Goal: Task Accomplishment & Management: Manage account settings

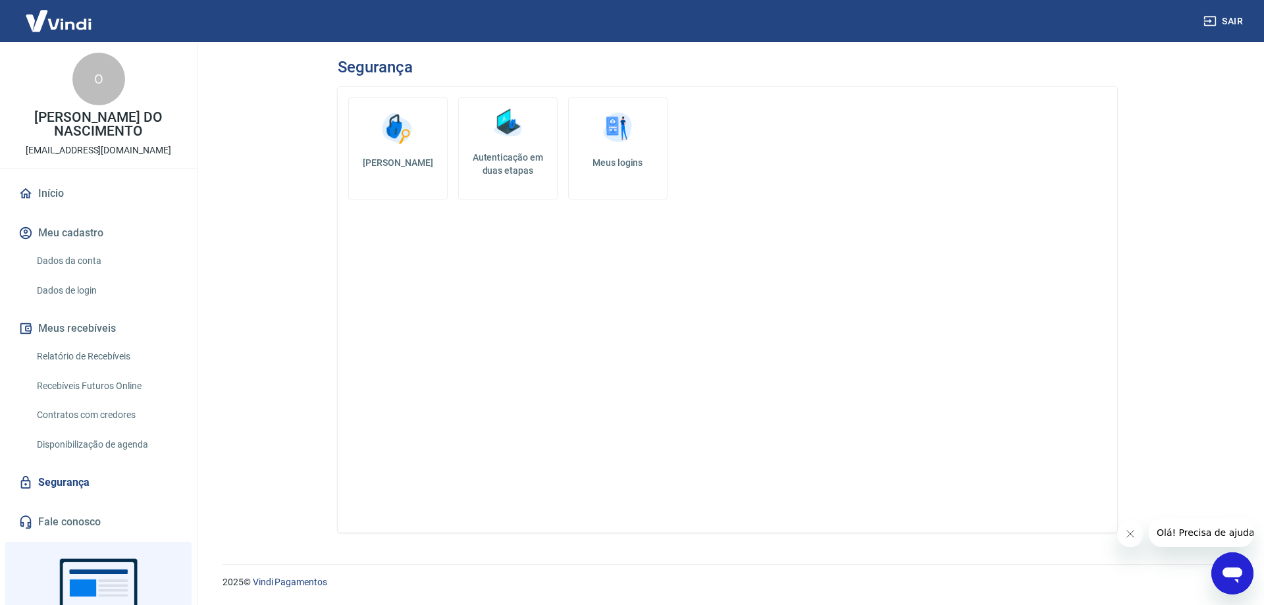
click at [630, 157] on h5 "Meus logins" at bounding box center [617, 162] width 77 height 13
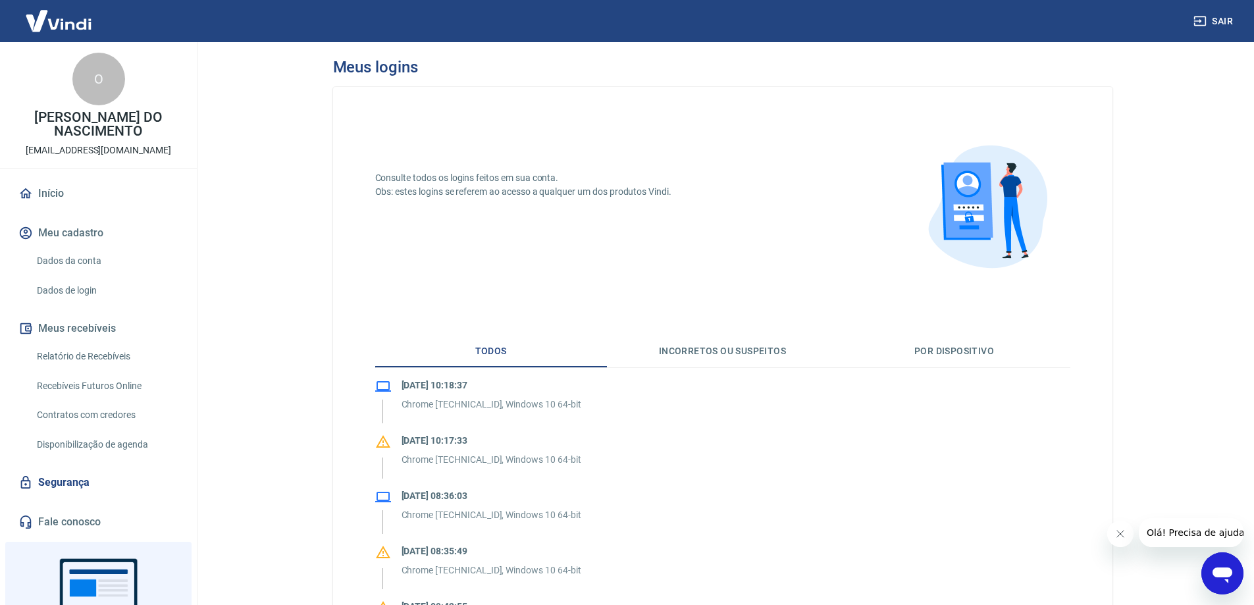
click at [84, 288] on link "Dados de login" at bounding box center [106, 290] width 149 height 27
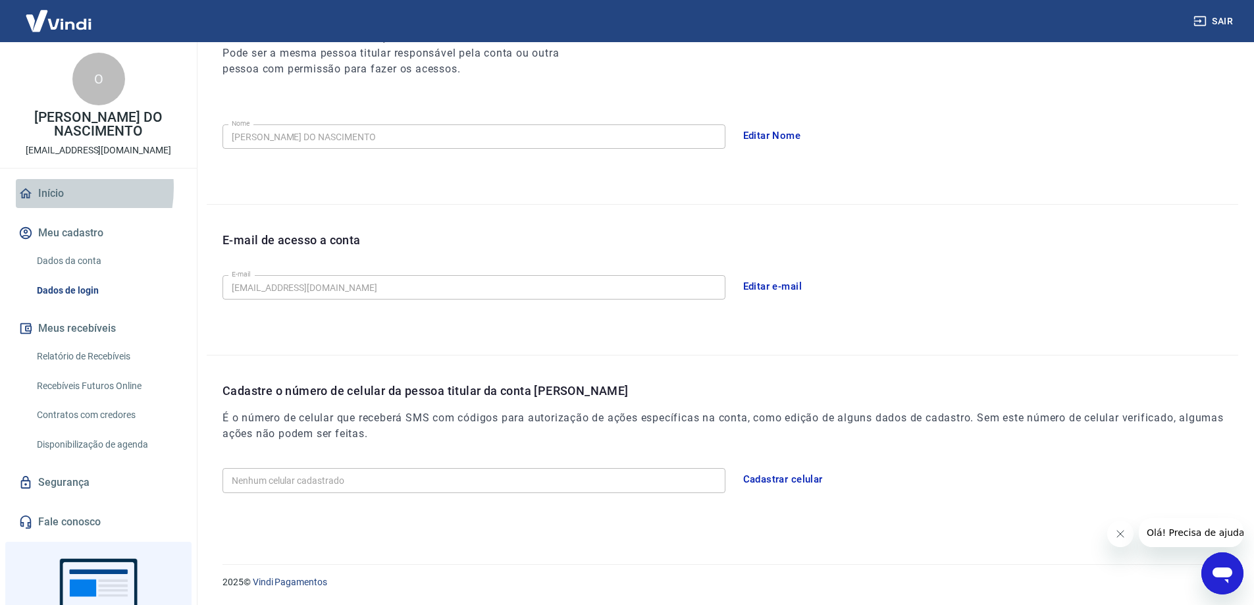
click at [45, 188] on link "Início" at bounding box center [98, 193] width 165 height 29
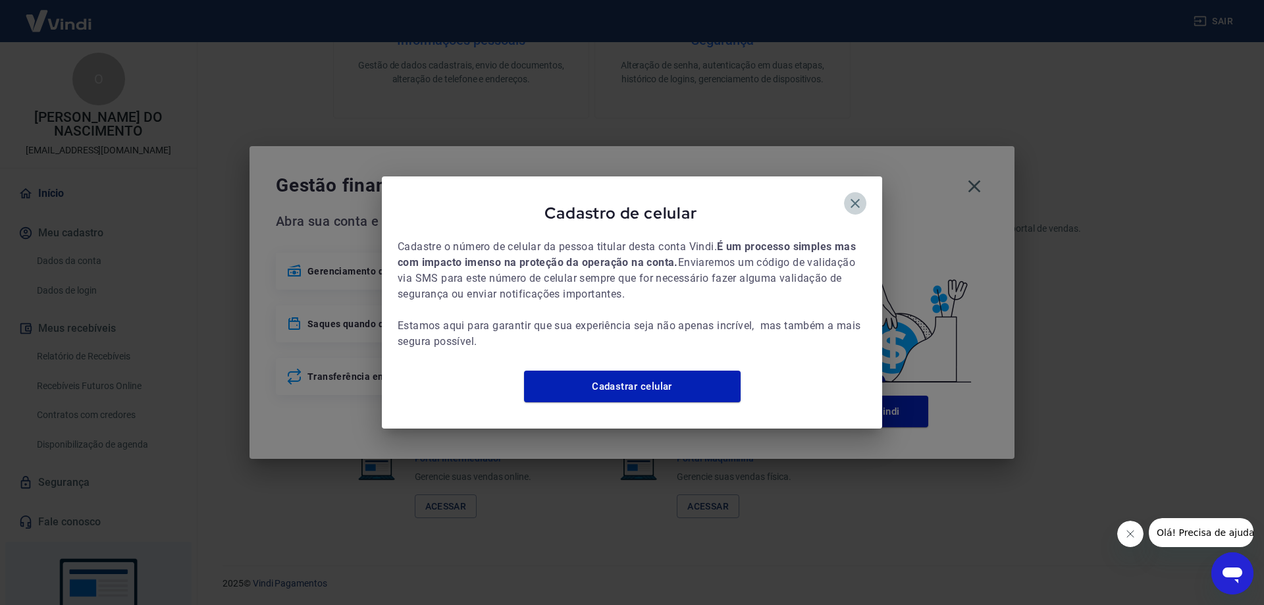
drag, startPoint x: 859, startPoint y: 194, endPoint x: 938, endPoint y: 190, distance: 79.8
click at [862, 196] on icon "button" at bounding box center [855, 204] width 16 height 16
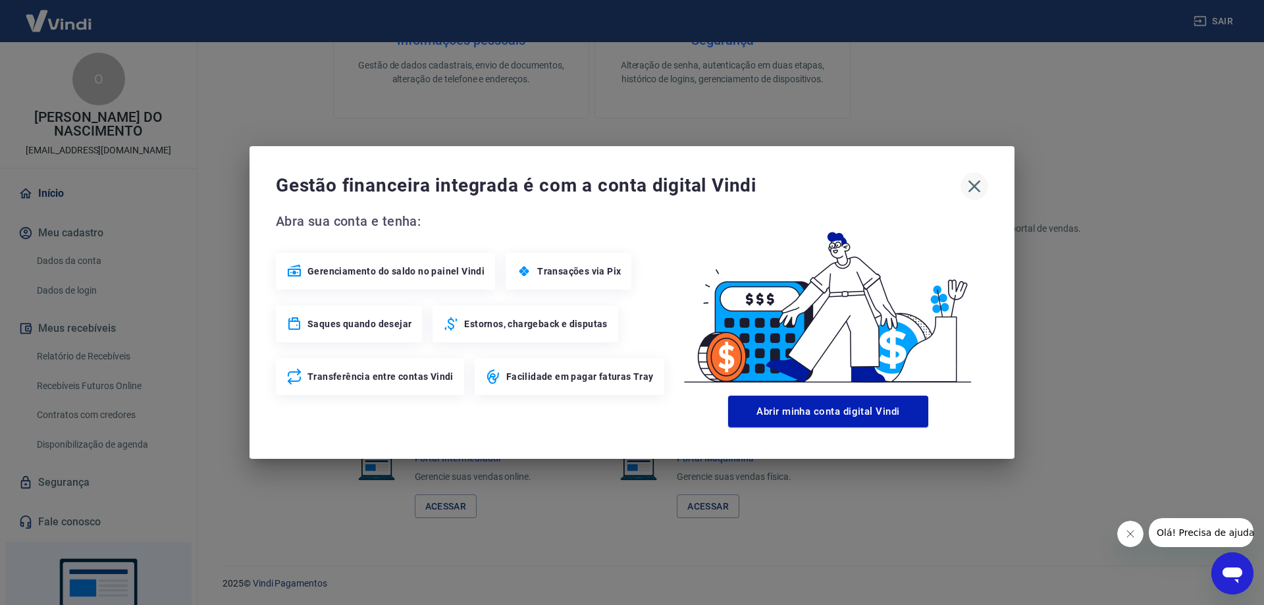
click at [974, 185] on icon "button" at bounding box center [974, 186] width 13 height 13
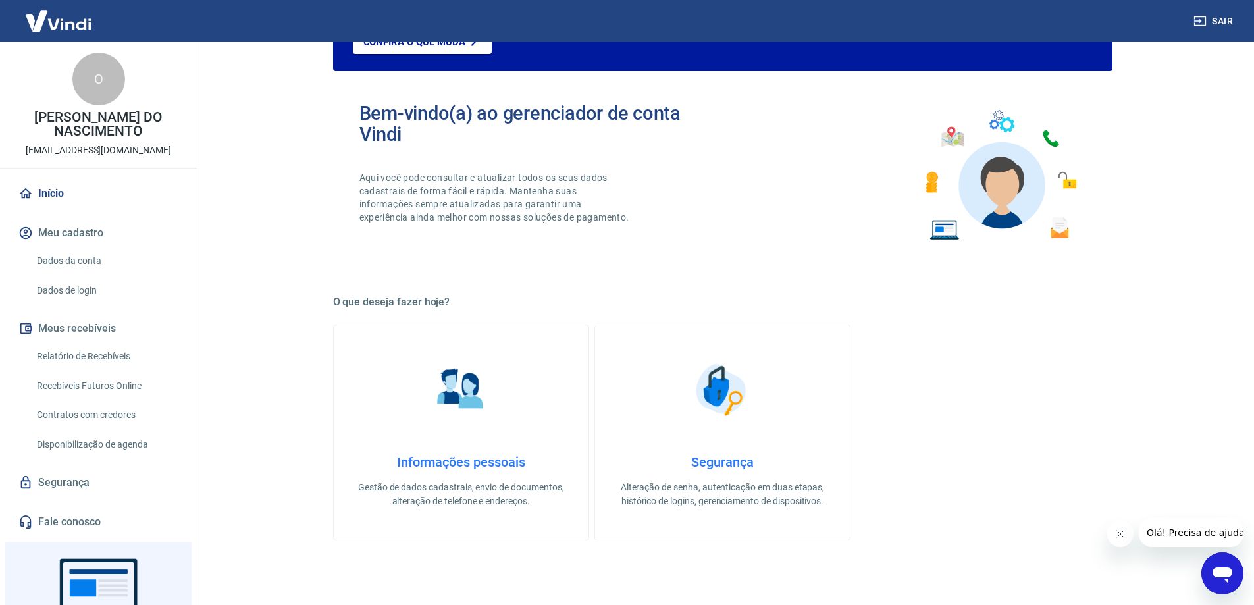
scroll to position [0, 0]
